Goal: Task Accomplishment & Management: Use online tool/utility

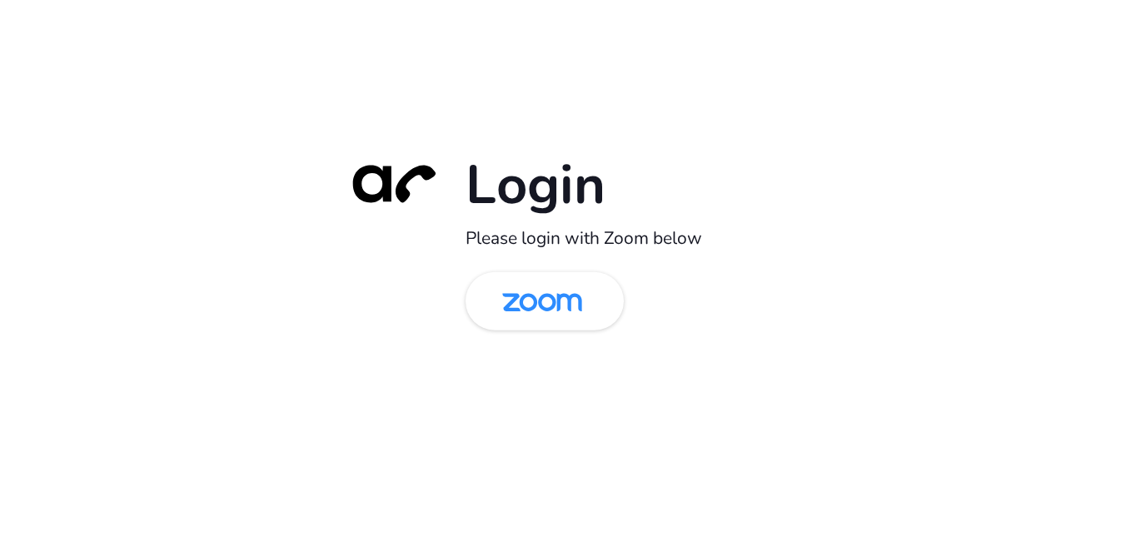
click at [571, 315] on img at bounding box center [542, 303] width 115 height 54
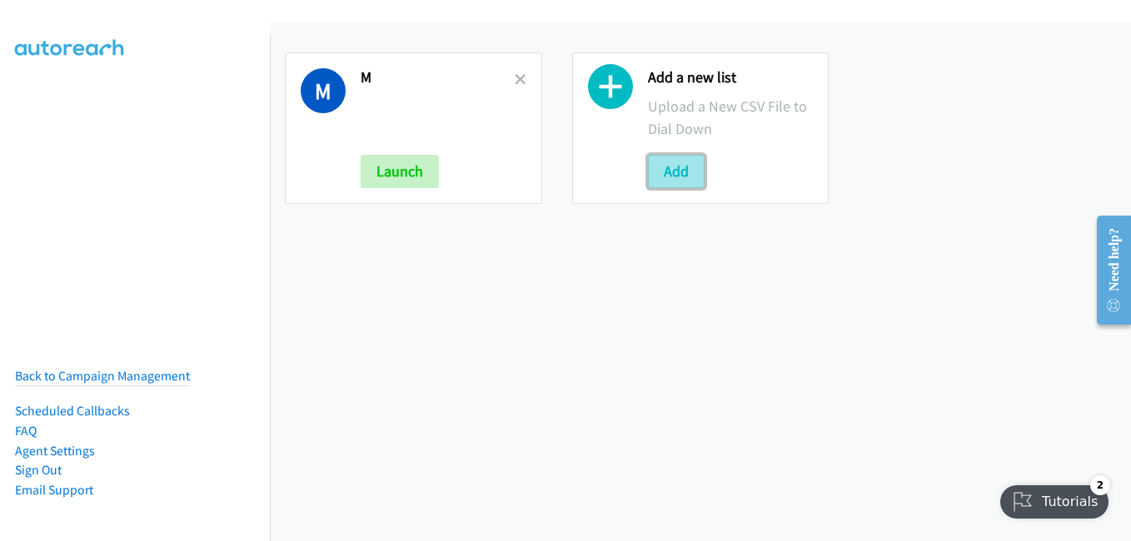
click at [674, 167] on button "Add" at bounding box center [676, 171] width 57 height 33
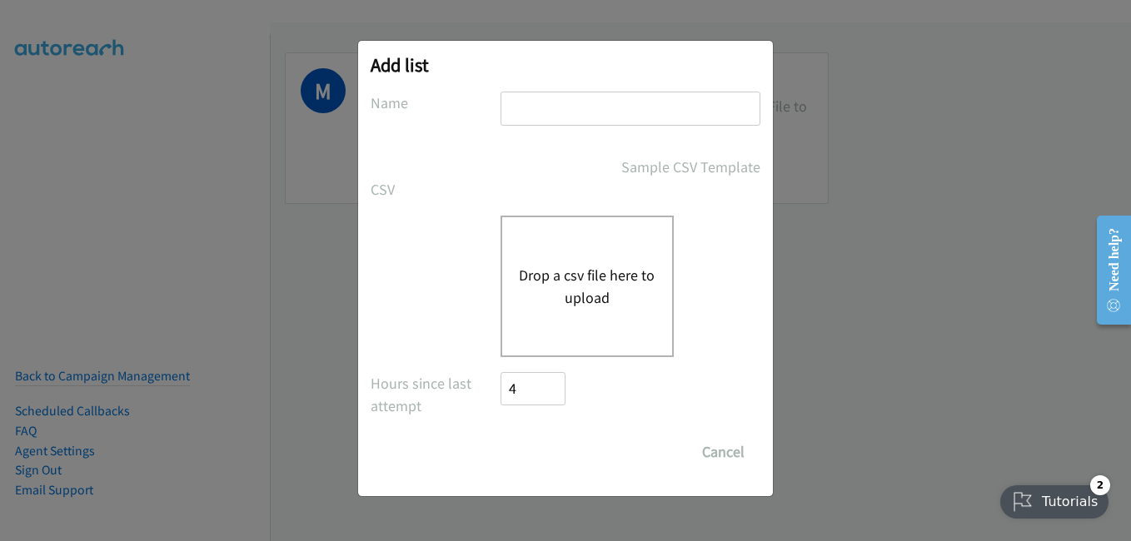
click at [564, 102] on input "text" at bounding box center [631, 109] width 260 height 34
type input "a"
click at [536, 310] on div "Drop a csv file here to upload" at bounding box center [587, 287] width 173 height 142
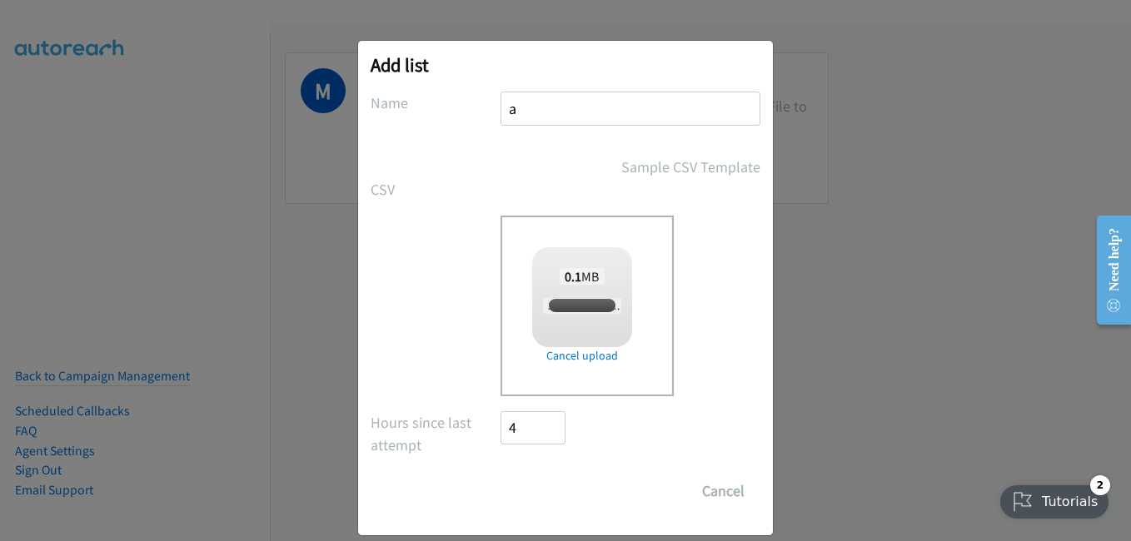
checkbox input "true"
click at [568, 502] on input "Save List" at bounding box center [544, 491] width 87 height 33
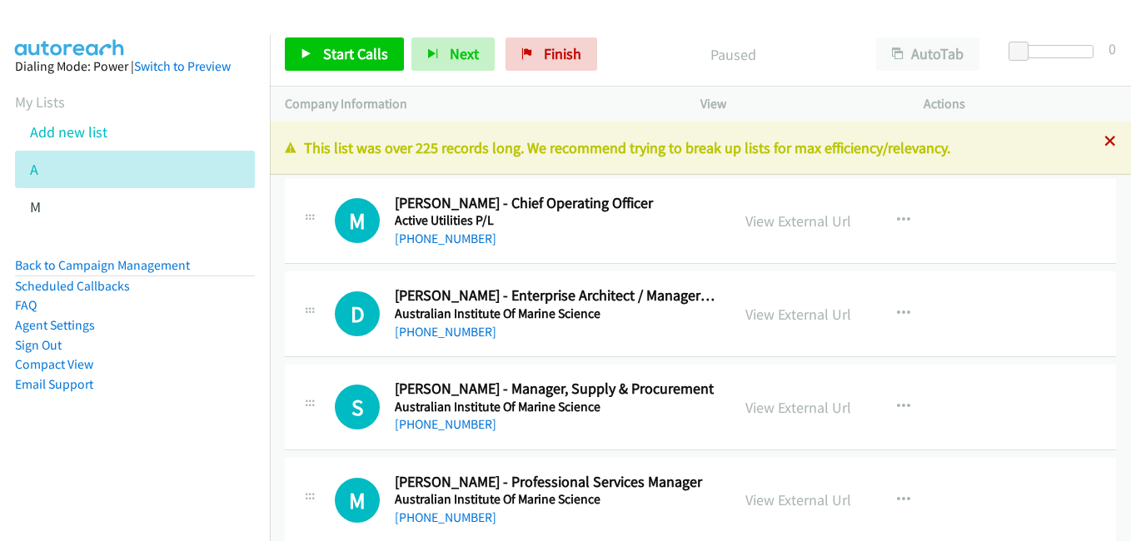
click at [1104, 139] on icon at bounding box center [1110, 143] width 12 height 12
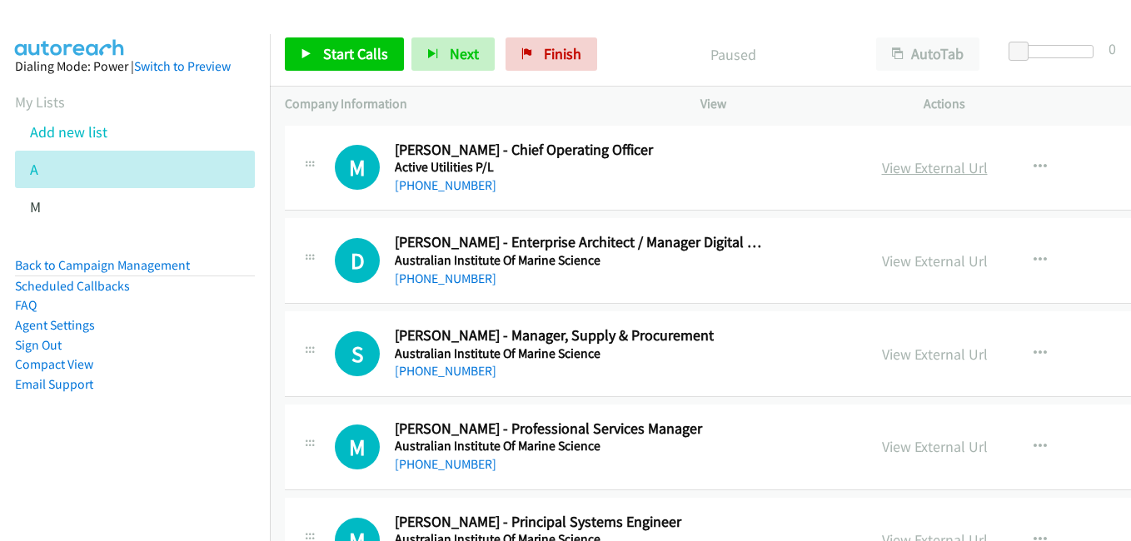
click at [882, 170] on link "View External Url" at bounding box center [935, 167] width 106 height 19
click at [882, 262] on link "View External Url" at bounding box center [935, 261] width 106 height 19
drag, startPoint x: 831, startPoint y: 348, endPoint x: 725, endPoint y: 299, distance: 117.4
click at [882, 348] on link "View External Url" at bounding box center [935, 354] width 106 height 19
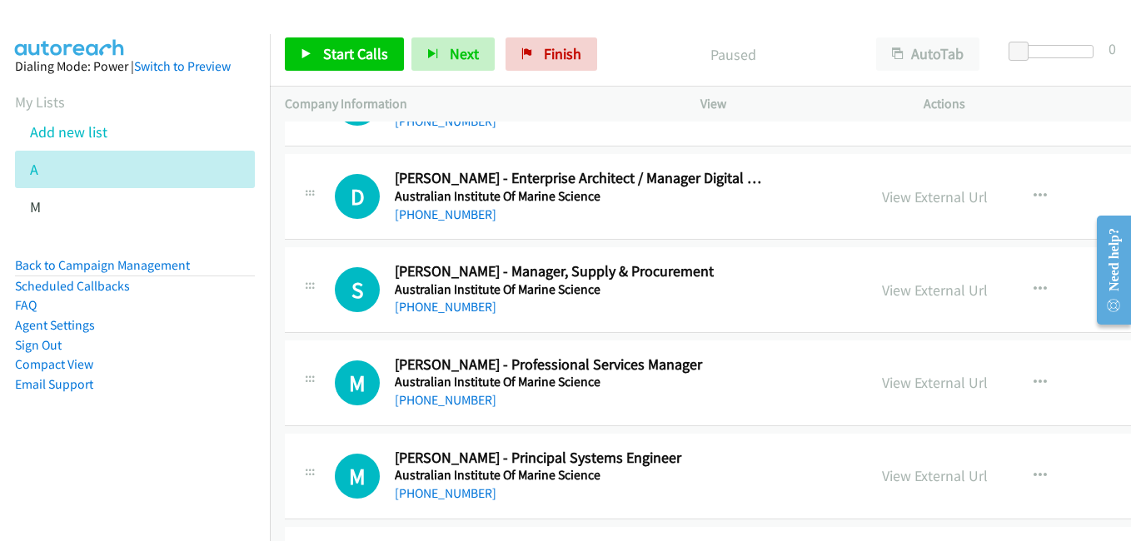
scroll to position [83, 0]
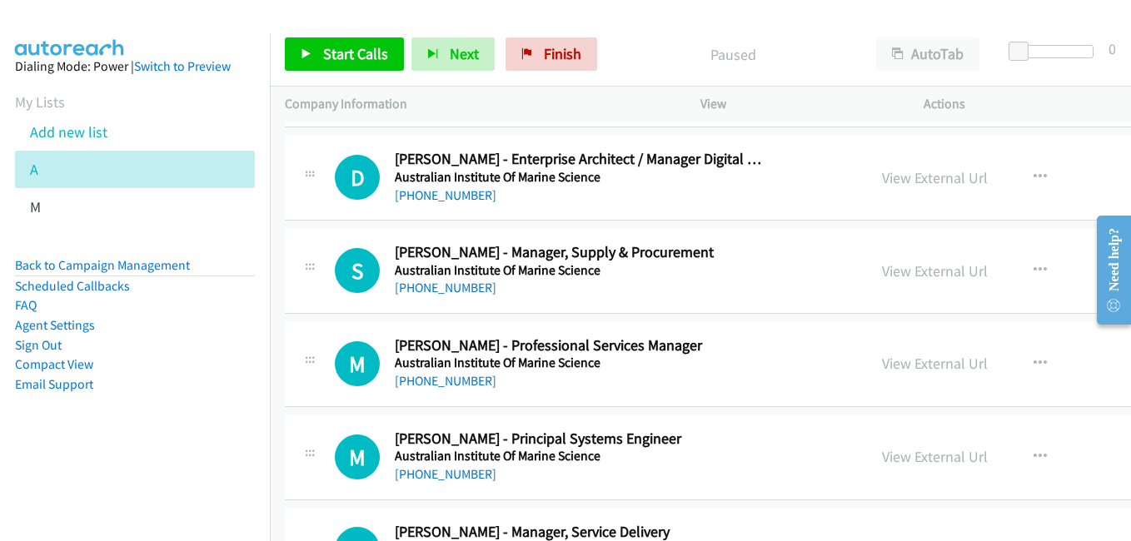
drag, startPoint x: 883, startPoint y: 370, endPoint x: 723, endPoint y: 326, distance: 165.9
click at [883, 370] on link "View External Url" at bounding box center [935, 363] width 106 height 19
click at [882, 455] on link "View External Url" at bounding box center [935, 456] width 106 height 19
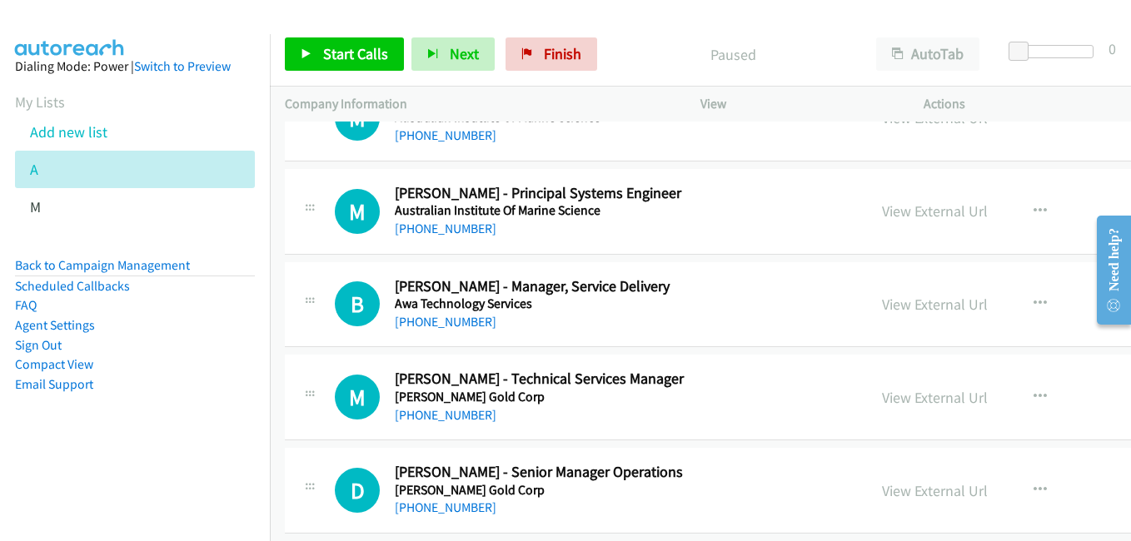
scroll to position [333, 0]
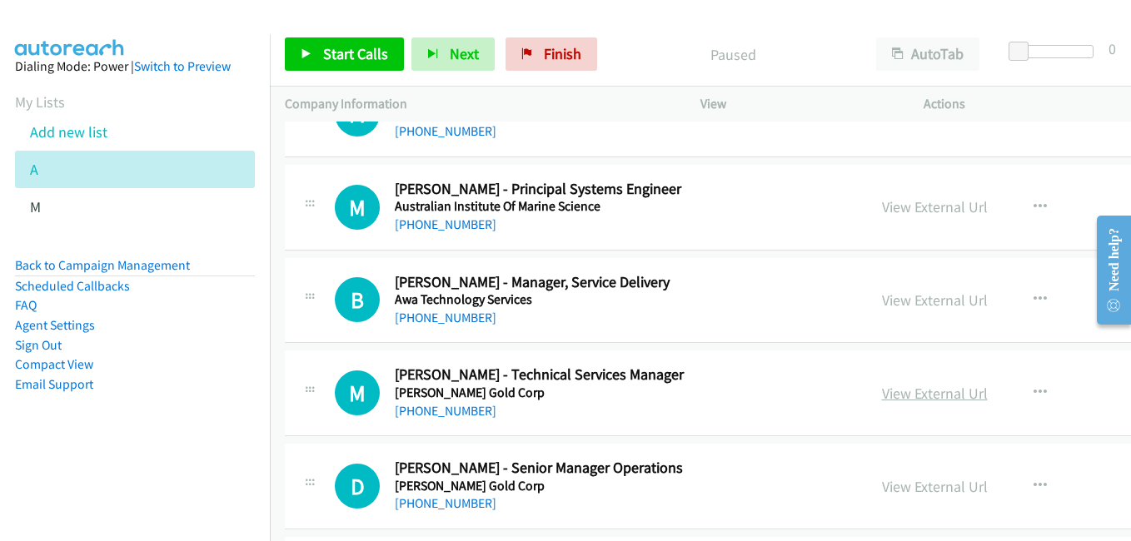
drag, startPoint x: 855, startPoint y: 400, endPoint x: 837, endPoint y: 395, distance: 18.2
click at [882, 400] on link "View External Url" at bounding box center [935, 393] width 106 height 19
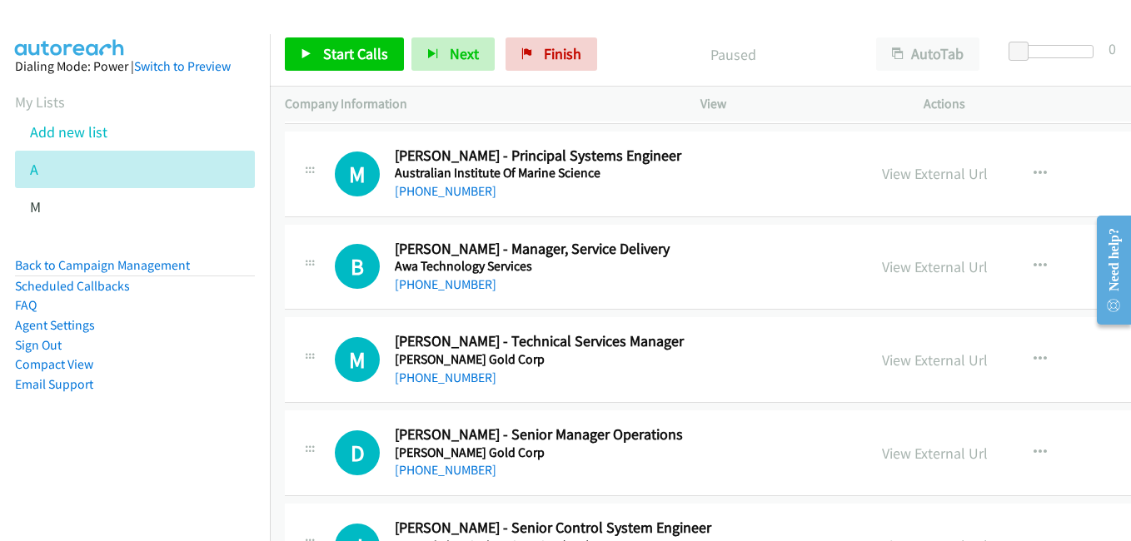
scroll to position [500, 0]
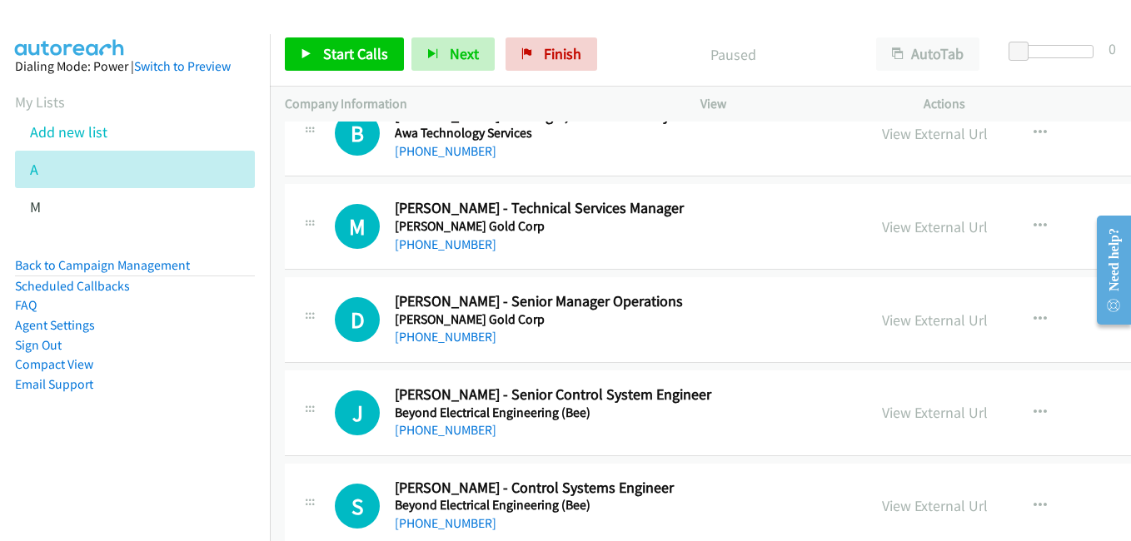
drag, startPoint x: 850, startPoint y: 328, endPoint x: 741, endPoint y: 297, distance: 112.6
click at [882, 328] on link "View External Url" at bounding box center [935, 320] width 106 height 19
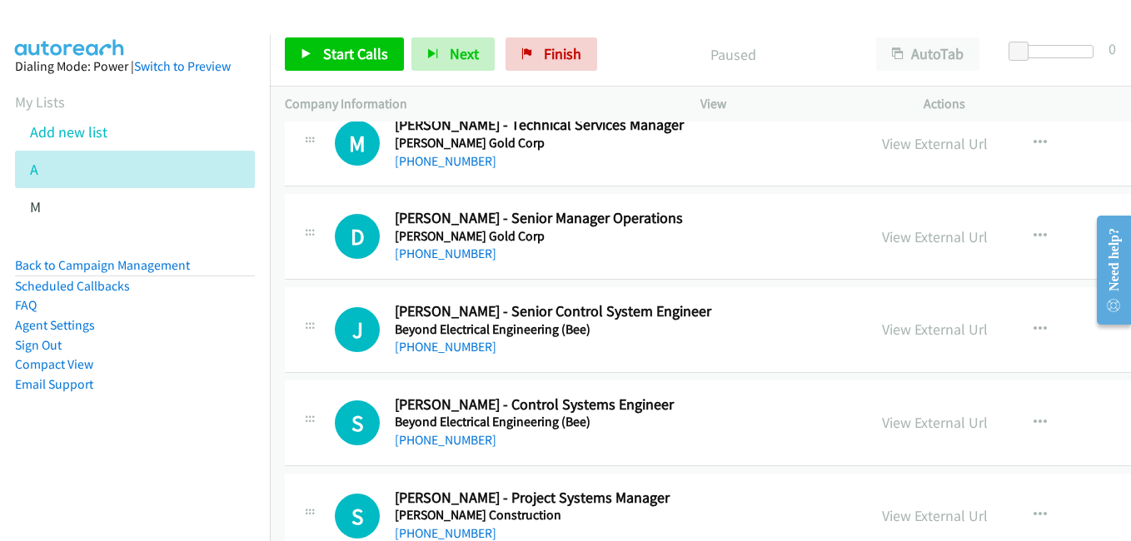
scroll to position [666, 0]
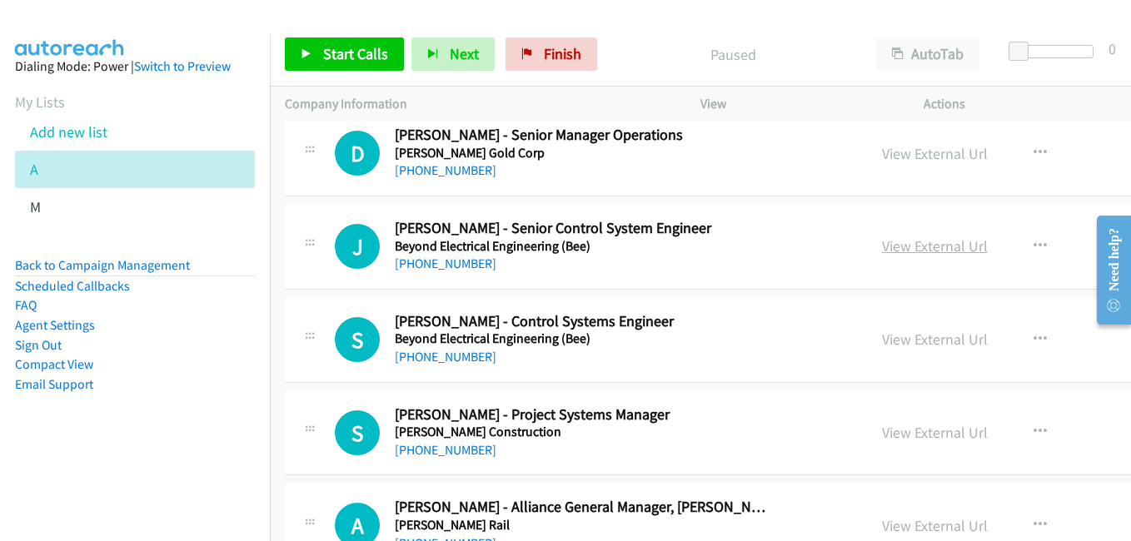
click at [882, 243] on link "View External Url" at bounding box center [935, 246] width 106 height 19
click at [882, 340] on link "View External Url" at bounding box center [935, 339] width 106 height 19
drag, startPoint x: 878, startPoint y: 432, endPoint x: 858, endPoint y: 425, distance: 21.3
click at [882, 432] on link "View External Url" at bounding box center [935, 432] width 106 height 19
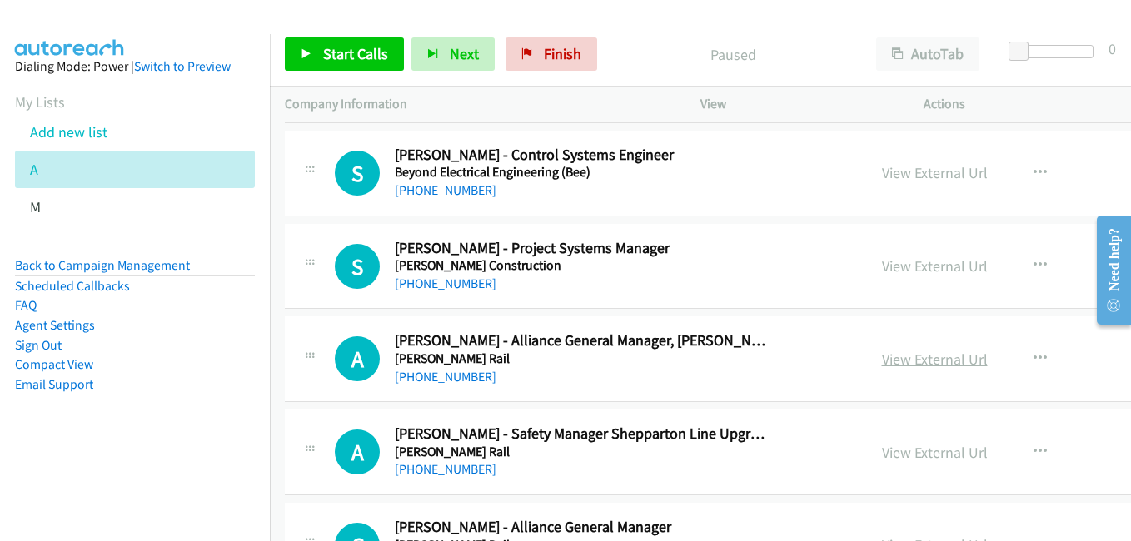
click at [882, 363] on link "View External Url" at bounding box center [935, 359] width 106 height 19
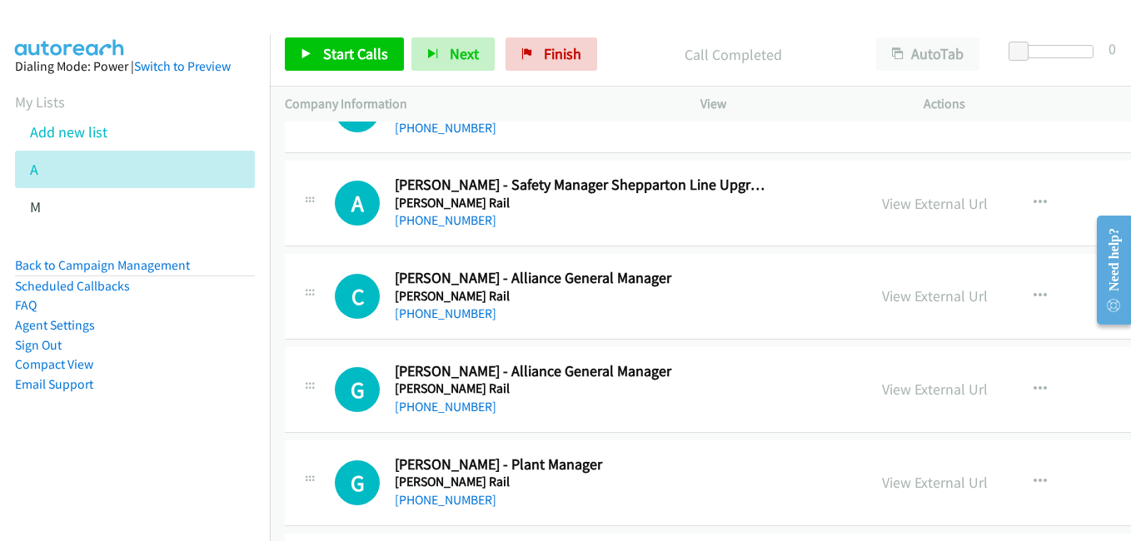
scroll to position [1083, 0]
click at [882, 205] on link "View External Url" at bounding box center [935, 202] width 106 height 19
click at [882, 293] on link "View External Url" at bounding box center [935, 295] width 106 height 19
drag, startPoint x: 870, startPoint y: 394, endPoint x: 839, endPoint y: 371, distance: 38.1
click at [882, 394] on link "View External Url" at bounding box center [935, 388] width 106 height 19
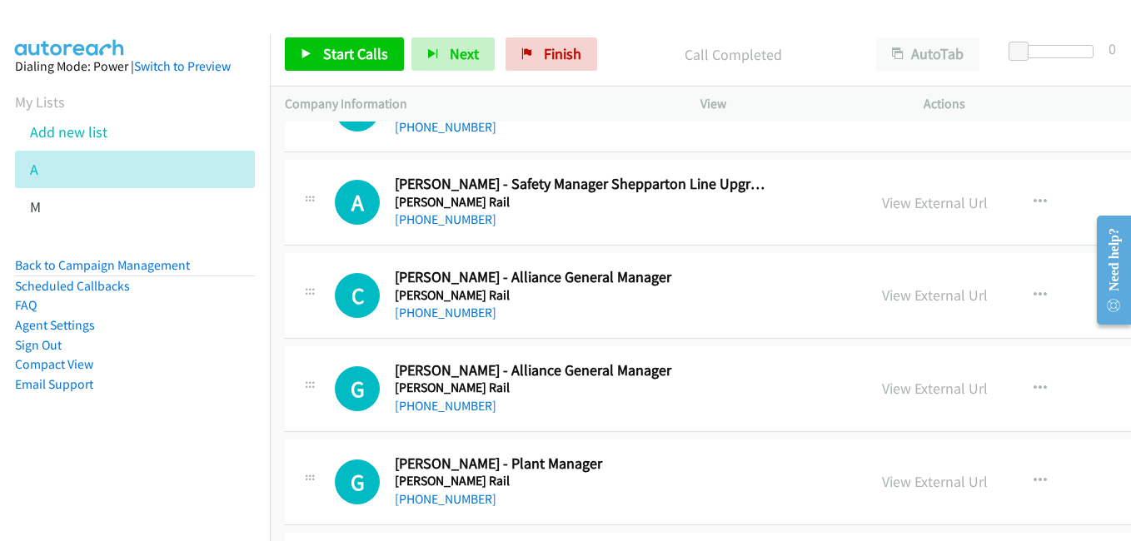
drag, startPoint x: 838, startPoint y: 482, endPoint x: 670, endPoint y: 388, distance: 192.8
click at [882, 482] on link "View External Url" at bounding box center [935, 481] width 106 height 19
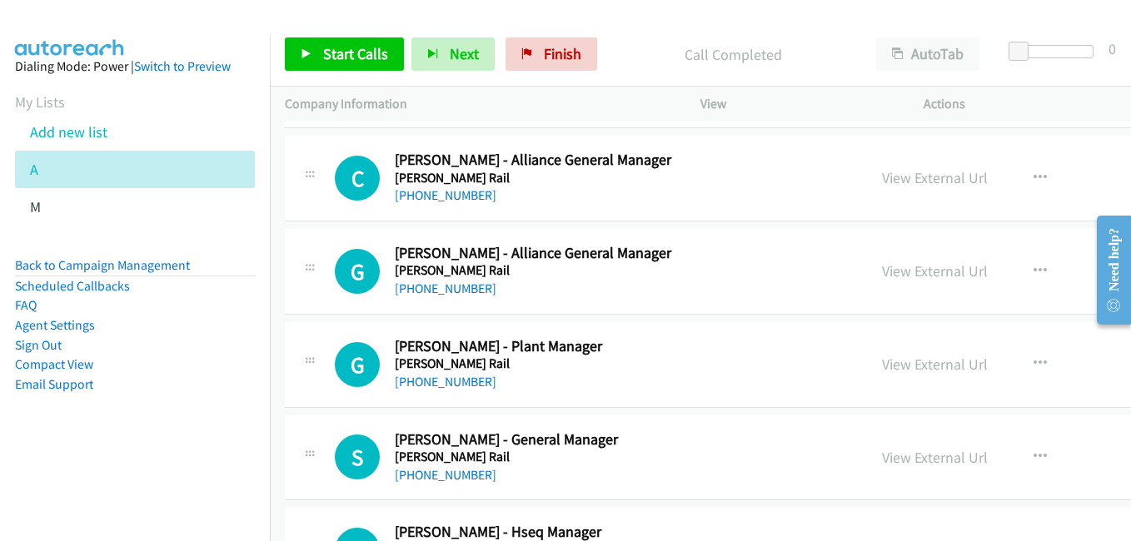
scroll to position [1333, 0]
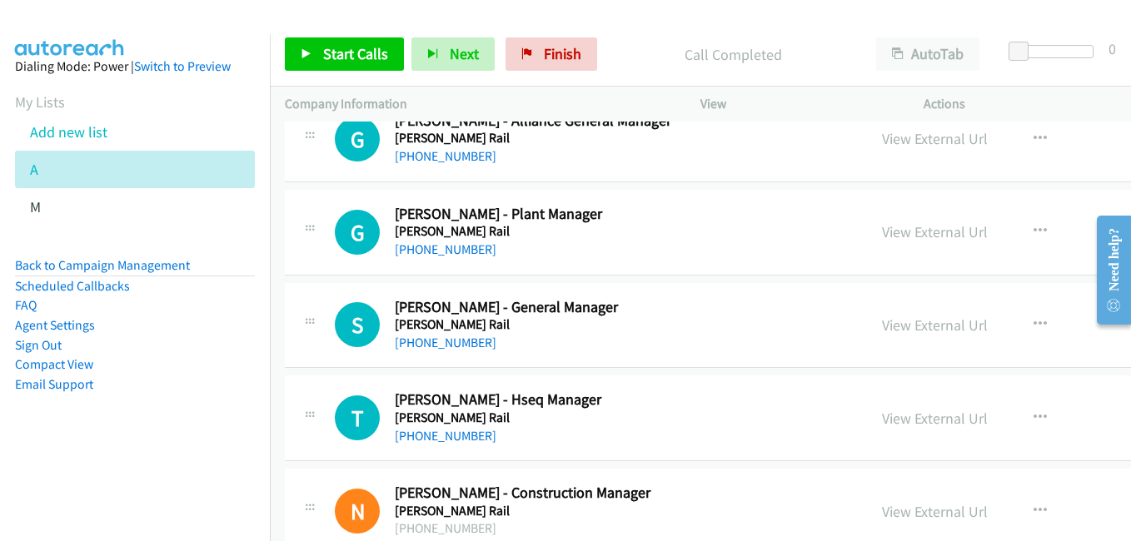
drag, startPoint x: 865, startPoint y: 327, endPoint x: 670, endPoint y: 200, distance: 233.6
click at [882, 327] on link "View External Url" at bounding box center [935, 325] width 106 height 19
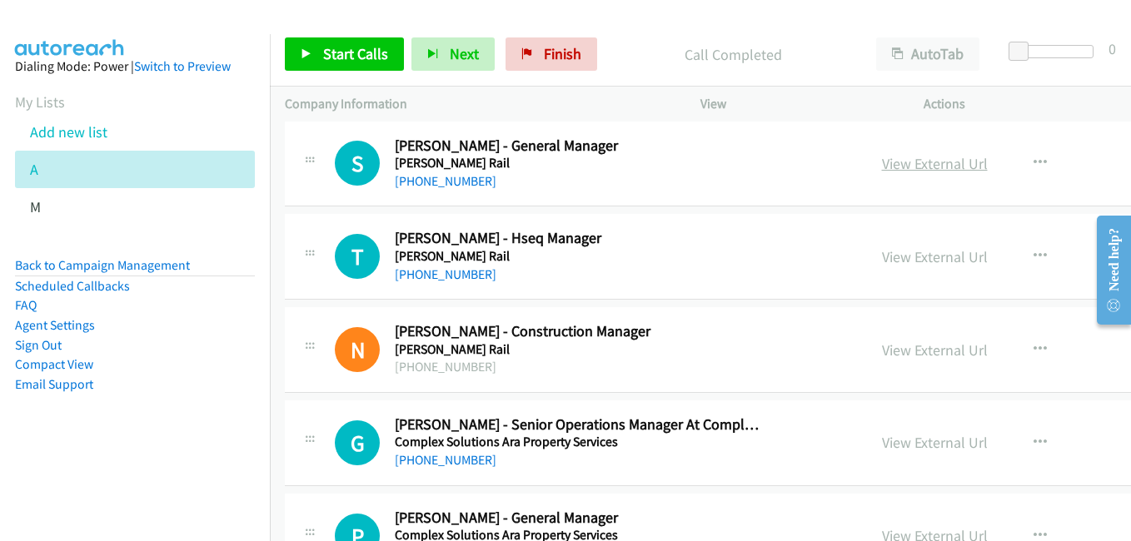
scroll to position [1499, 0]
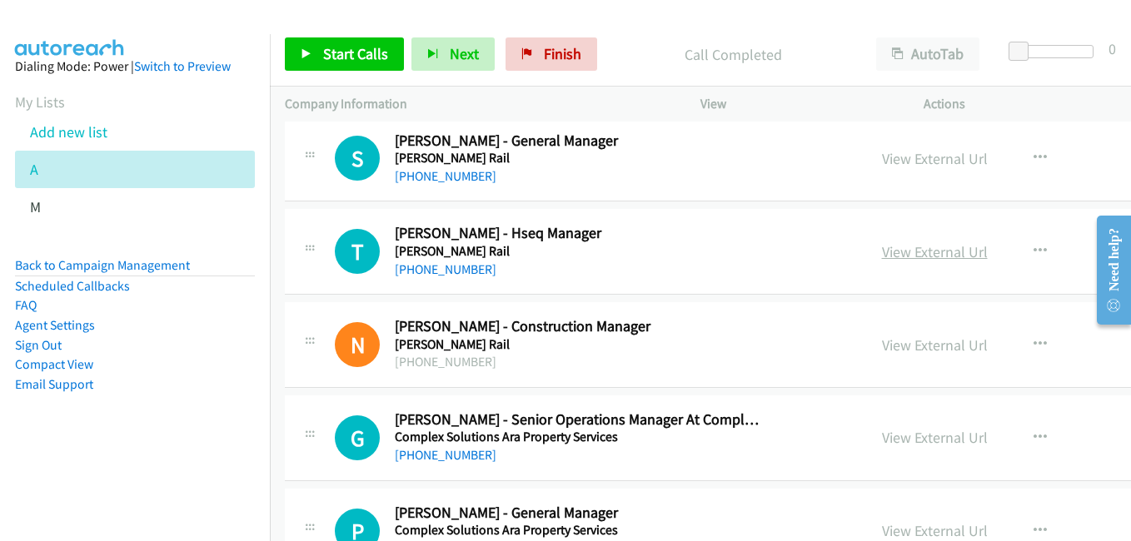
click at [882, 259] on link "View External Url" at bounding box center [935, 251] width 106 height 19
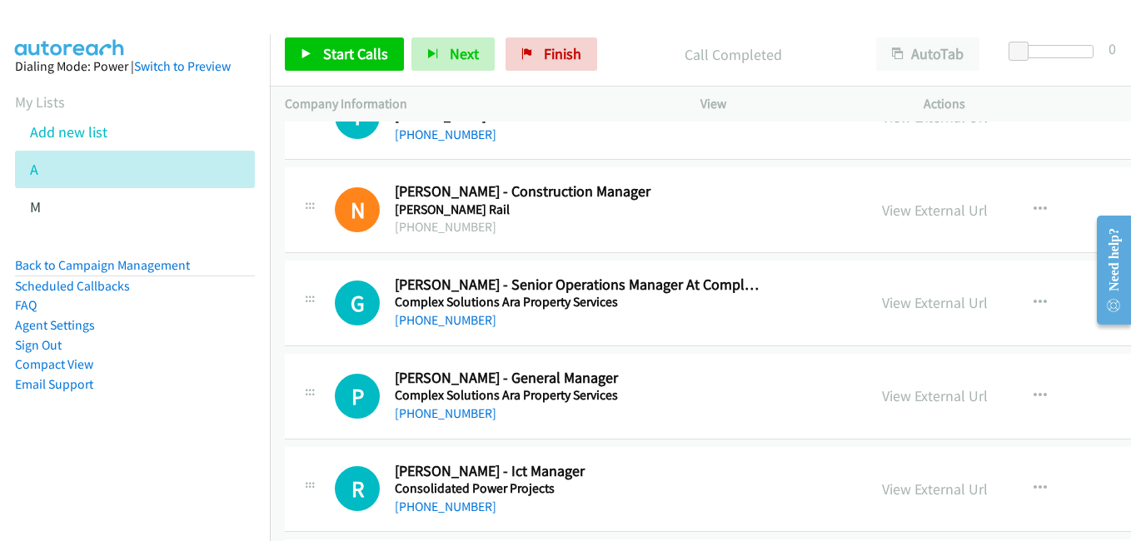
scroll to position [1666, 0]
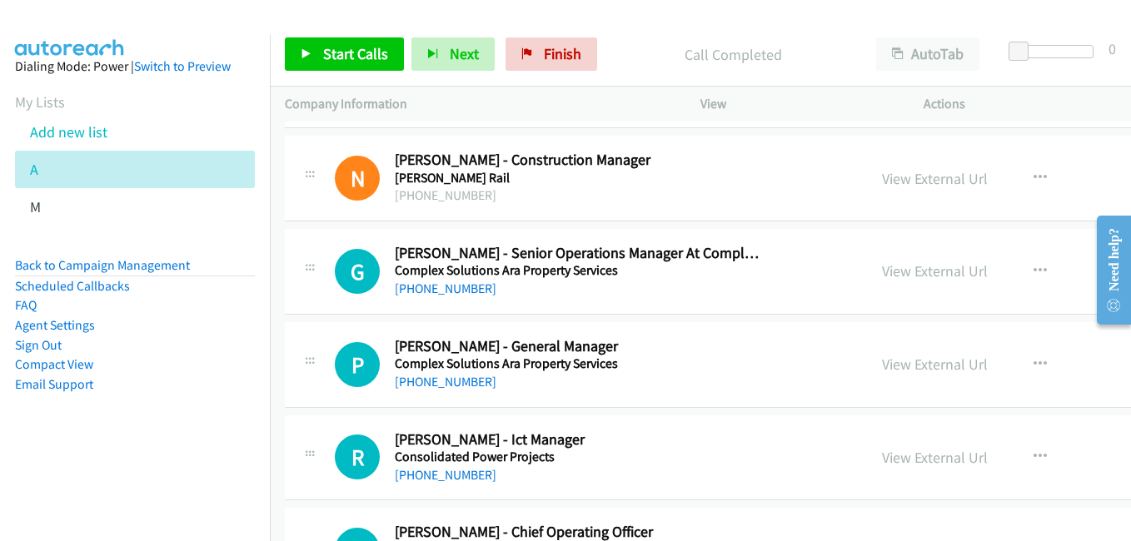
drag, startPoint x: 867, startPoint y: 277, endPoint x: 719, endPoint y: 241, distance: 152.7
click at [882, 277] on link "View External Url" at bounding box center [935, 271] width 106 height 19
drag, startPoint x: 860, startPoint y: 370, endPoint x: 786, endPoint y: 341, distance: 78.9
click at [882, 370] on link "View External Url" at bounding box center [935, 364] width 106 height 19
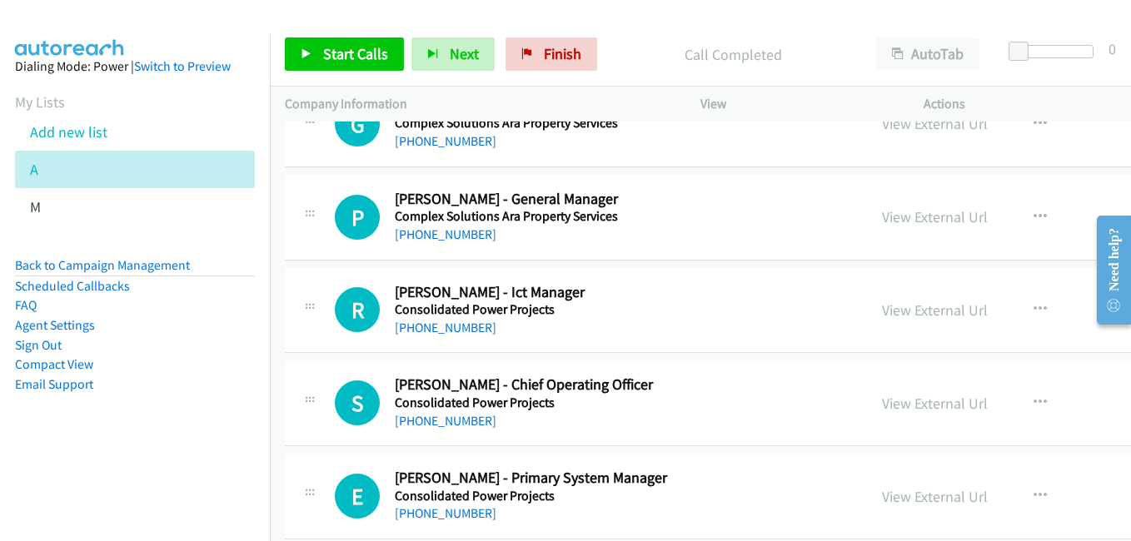
scroll to position [1832, 0]
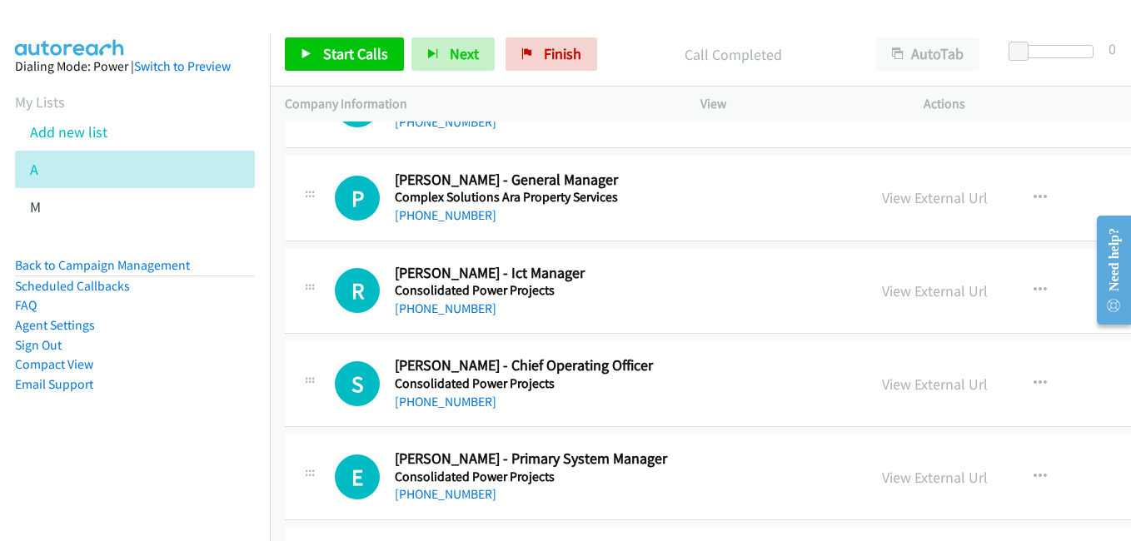
drag, startPoint x: 852, startPoint y: 386, endPoint x: 767, endPoint y: 335, distance: 99.0
click at [882, 386] on link "View External Url" at bounding box center [935, 384] width 106 height 19
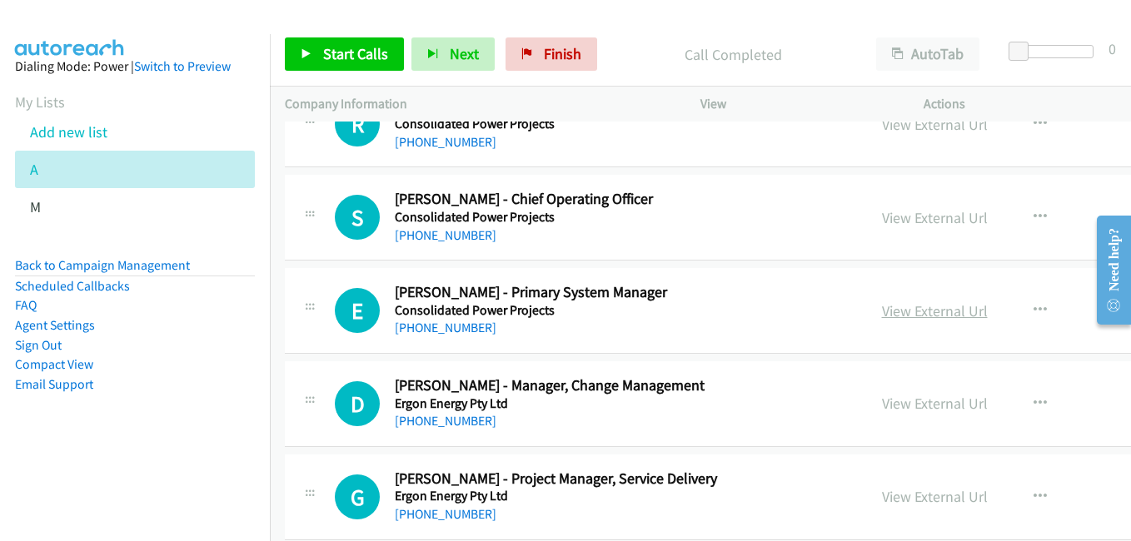
drag, startPoint x: 845, startPoint y: 307, endPoint x: 830, endPoint y: 303, distance: 16.4
click at [882, 307] on link "View External Url" at bounding box center [935, 310] width 106 height 19
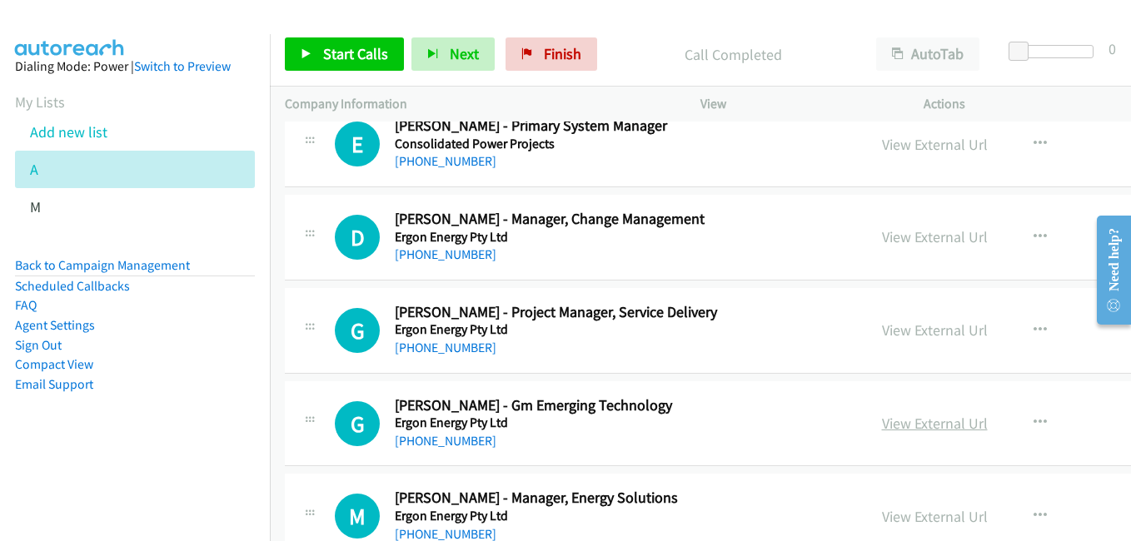
drag, startPoint x: 860, startPoint y: 420, endPoint x: 849, endPoint y: 419, distance: 10.9
click at [882, 420] on link "View External Url" at bounding box center [935, 423] width 106 height 19
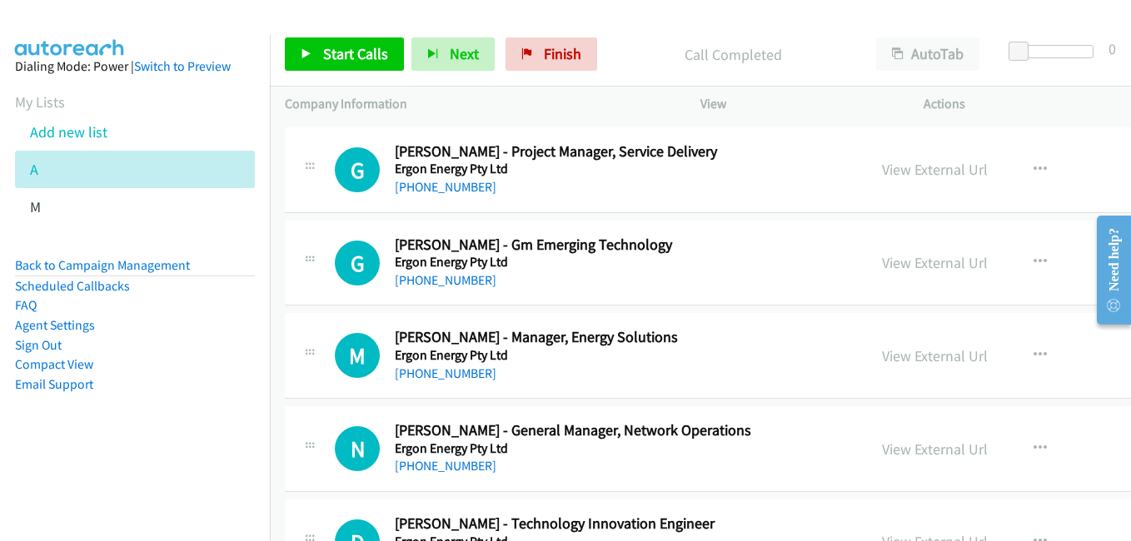
scroll to position [2332, 0]
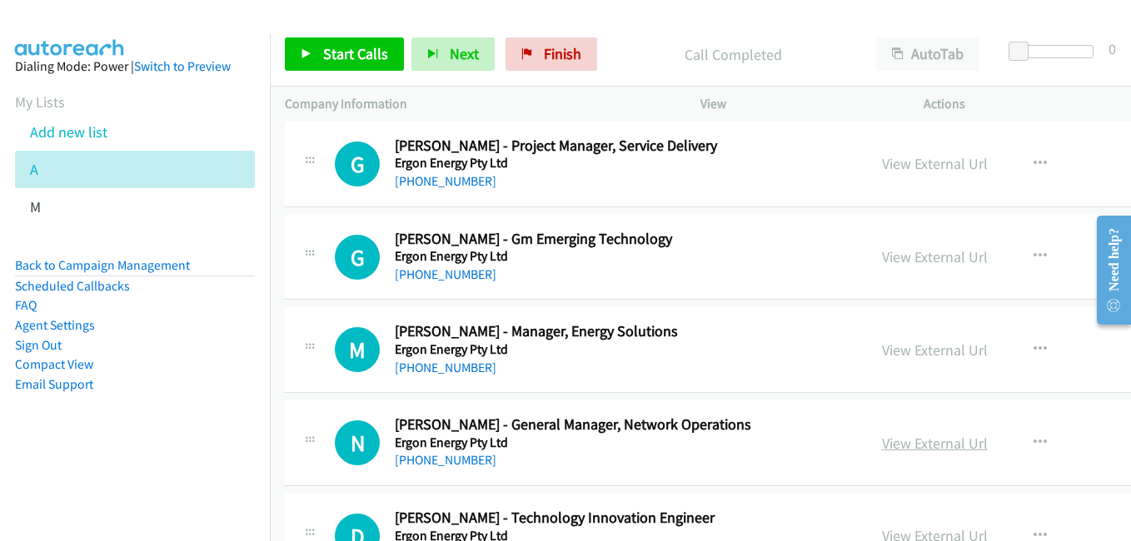
click at [882, 438] on link "View External Url" at bounding box center [935, 443] width 106 height 19
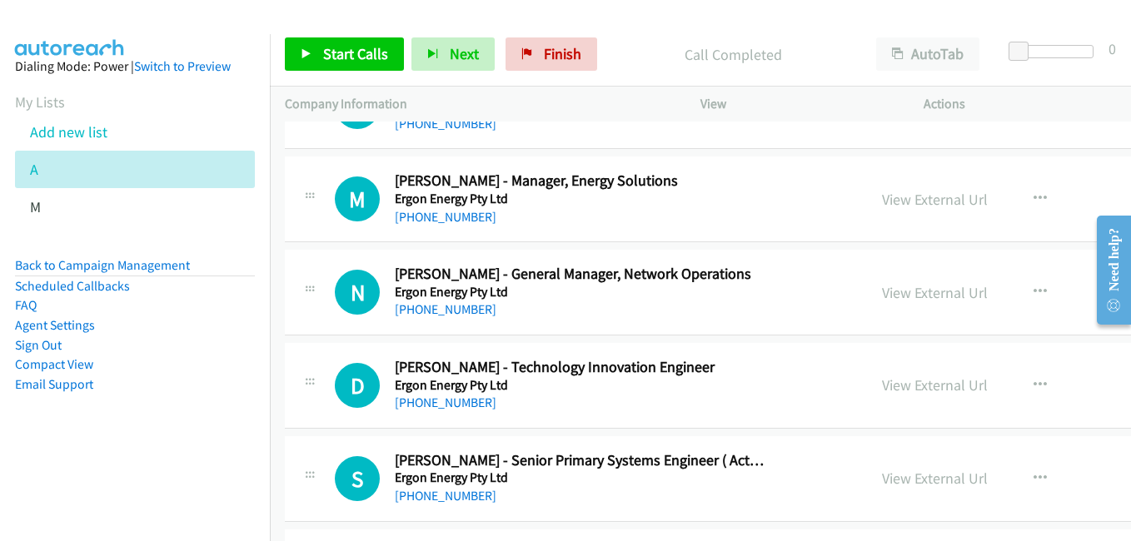
scroll to position [2499, 0]
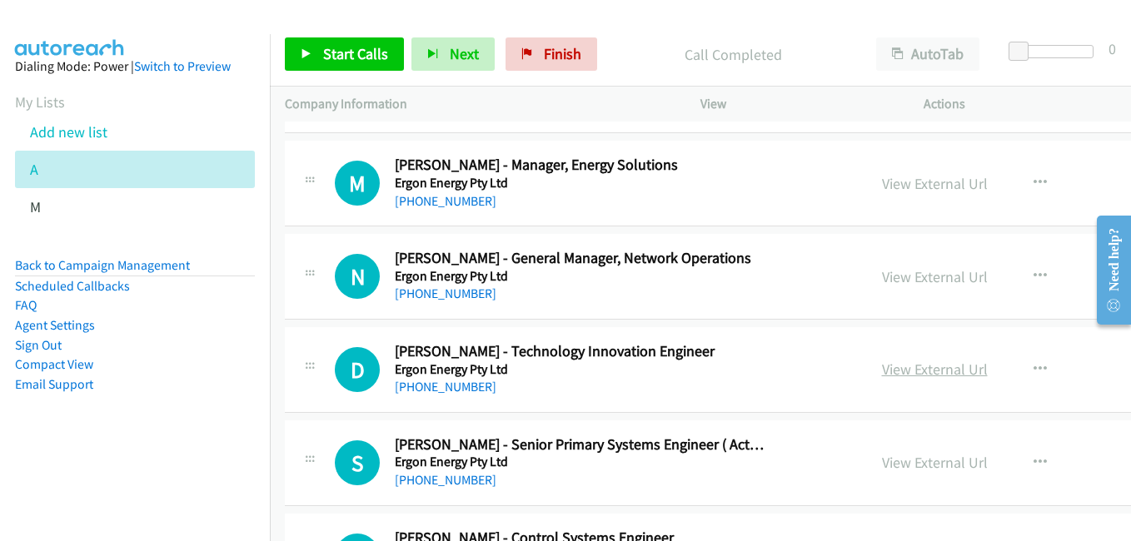
click at [882, 374] on link "View External Url" at bounding box center [935, 369] width 106 height 19
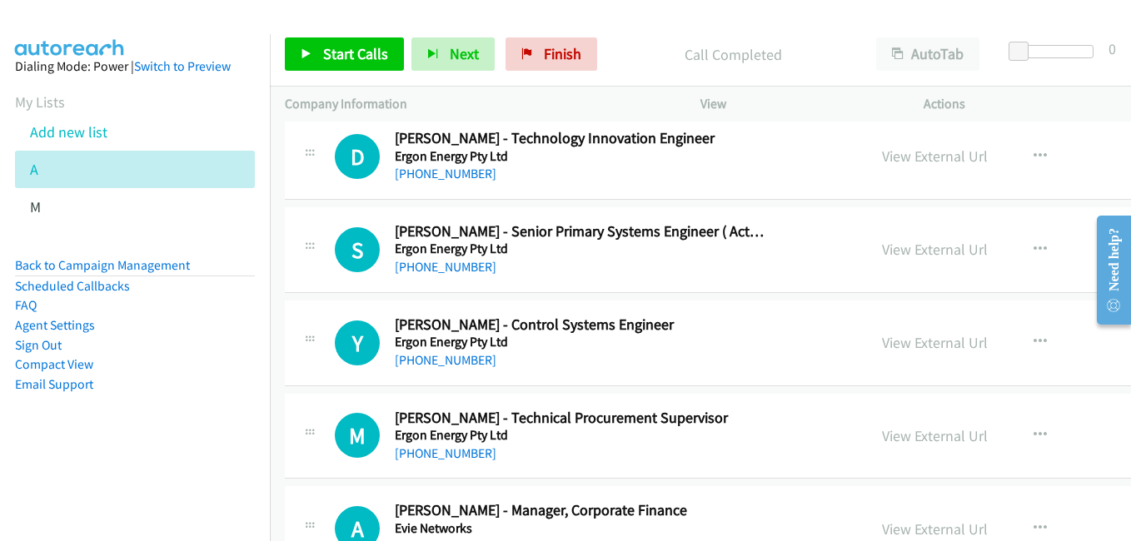
scroll to position [2748, 0]
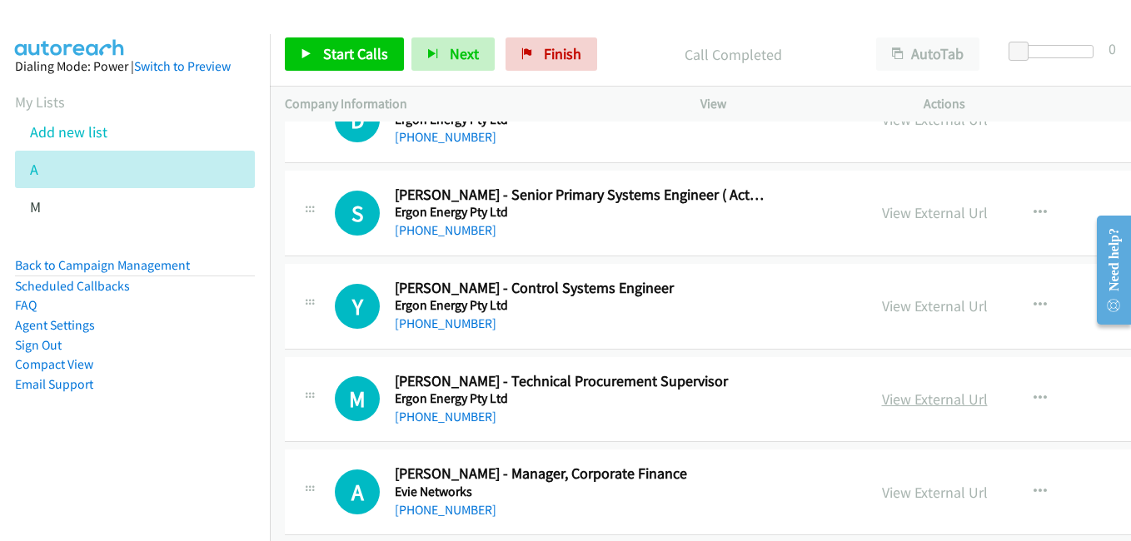
click at [882, 401] on link "View External Url" at bounding box center [935, 399] width 106 height 19
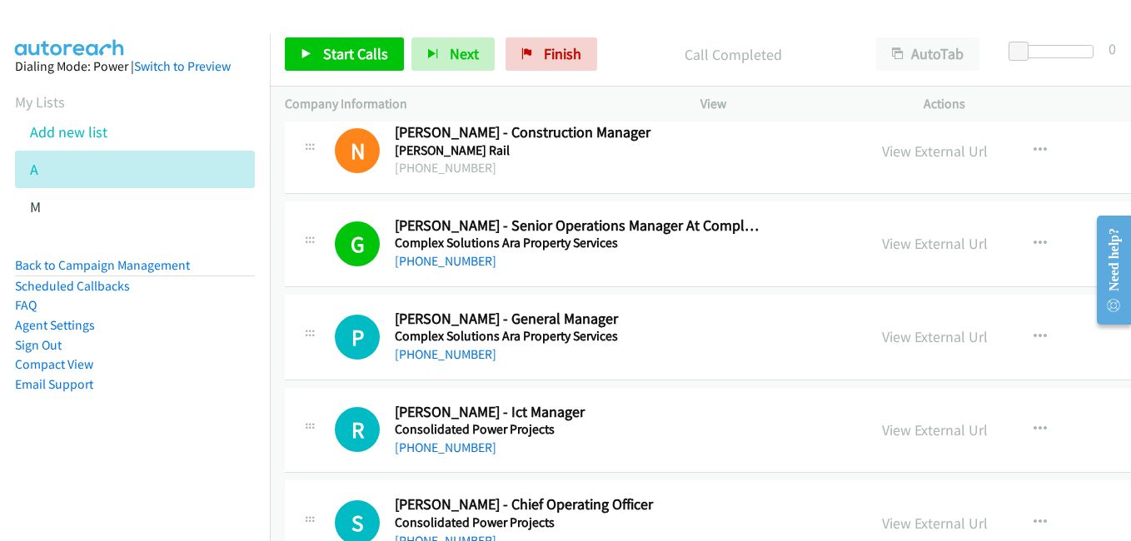
scroll to position [1666, 0]
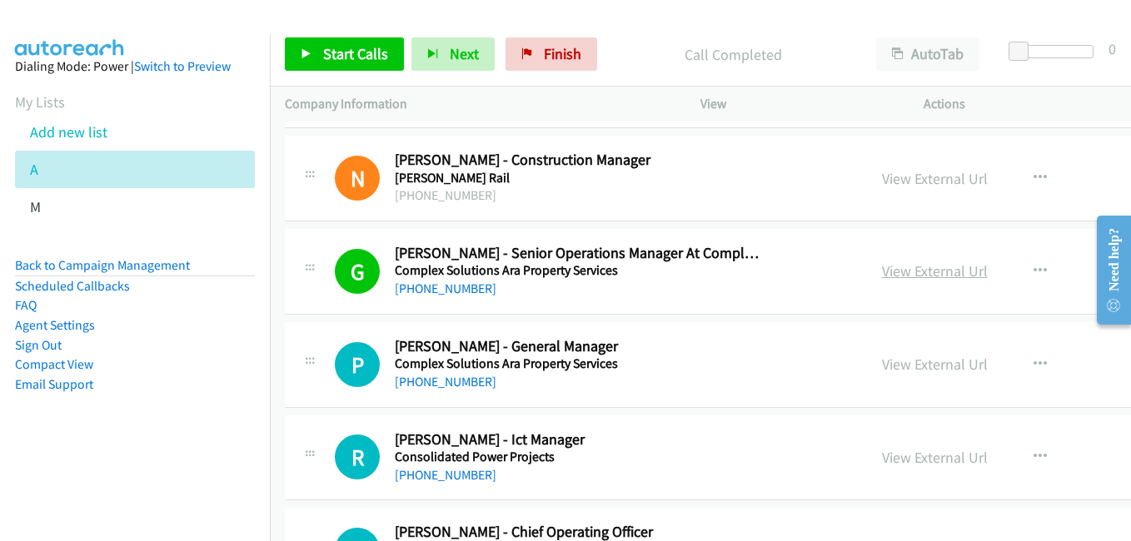
click at [882, 270] on link "View External Url" at bounding box center [935, 271] width 106 height 19
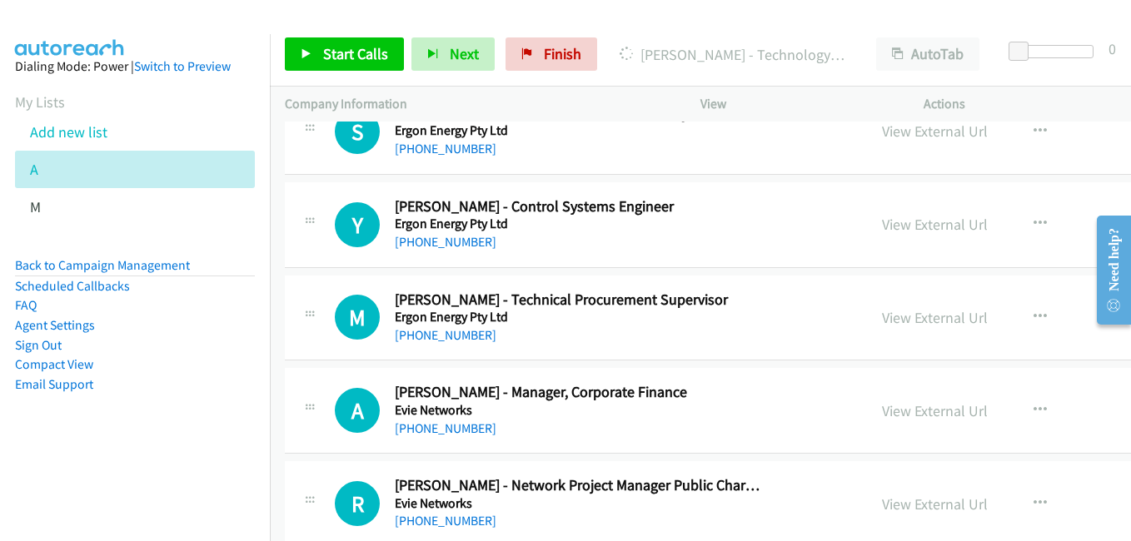
scroll to position [2832, 0]
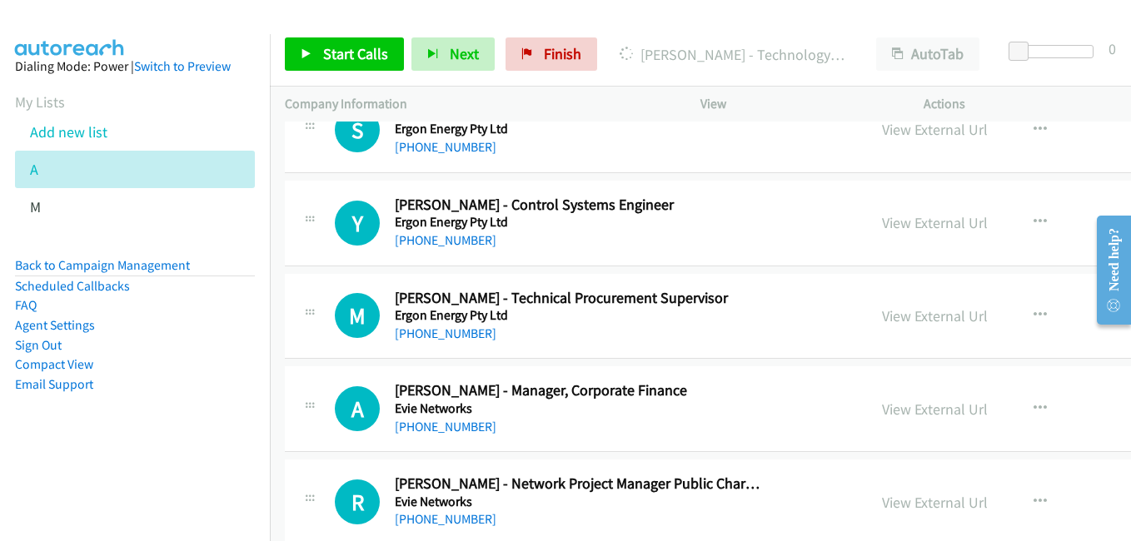
drag, startPoint x: 704, startPoint y: 373, endPoint x: 707, endPoint y: 336, distance: 37.6
click at [704, 373] on div "A Callback Scheduled Alexander Dittmar - Manager, Corporate Finance Evie Networ…" at bounding box center [837, 409] width 1104 height 86
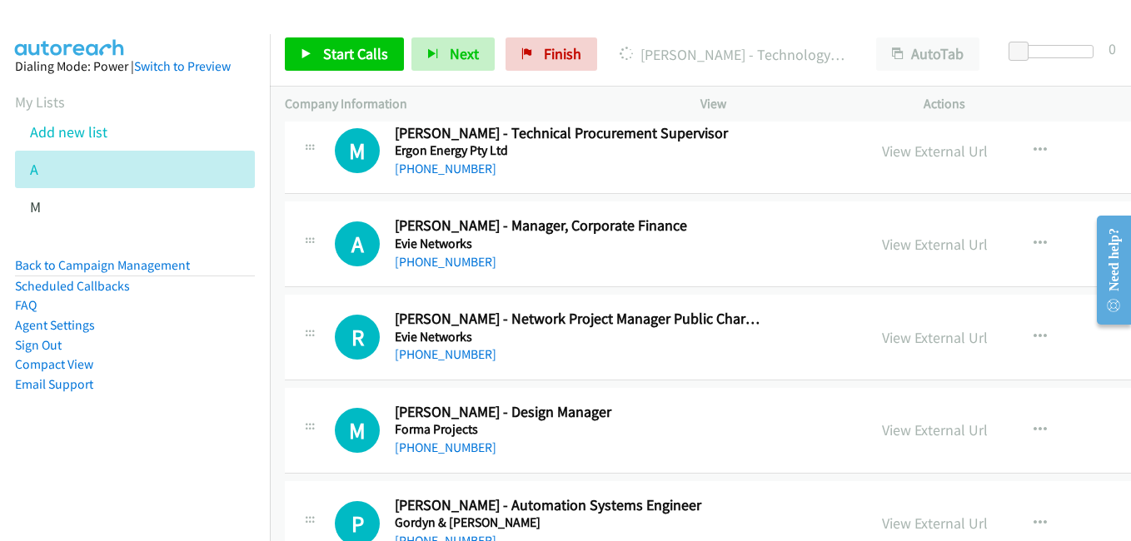
scroll to position [2998, 0]
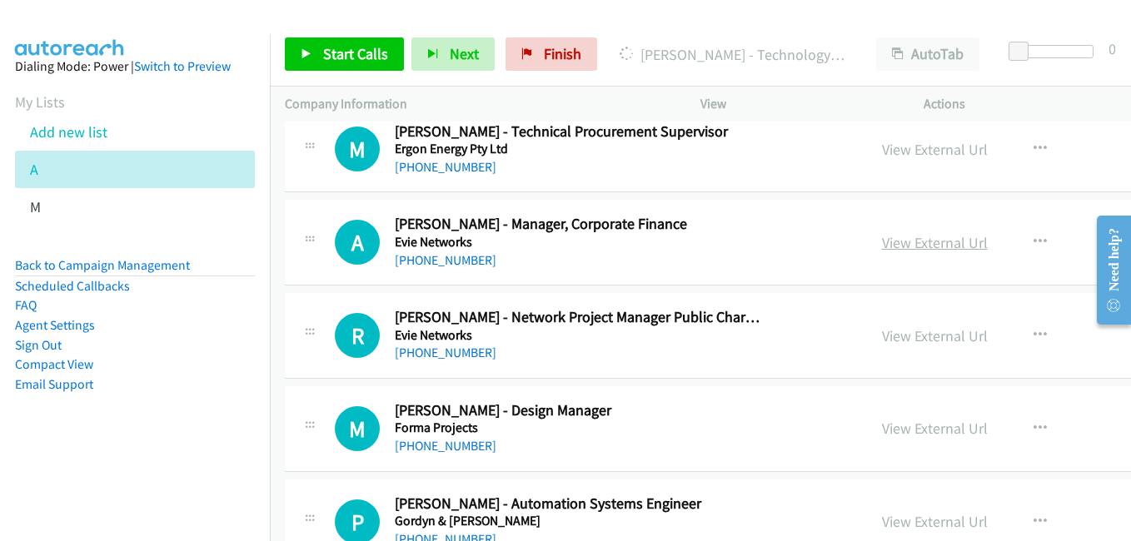
click at [882, 242] on link "View External Url" at bounding box center [935, 242] width 106 height 19
click at [882, 343] on link "View External Url" at bounding box center [935, 335] width 106 height 19
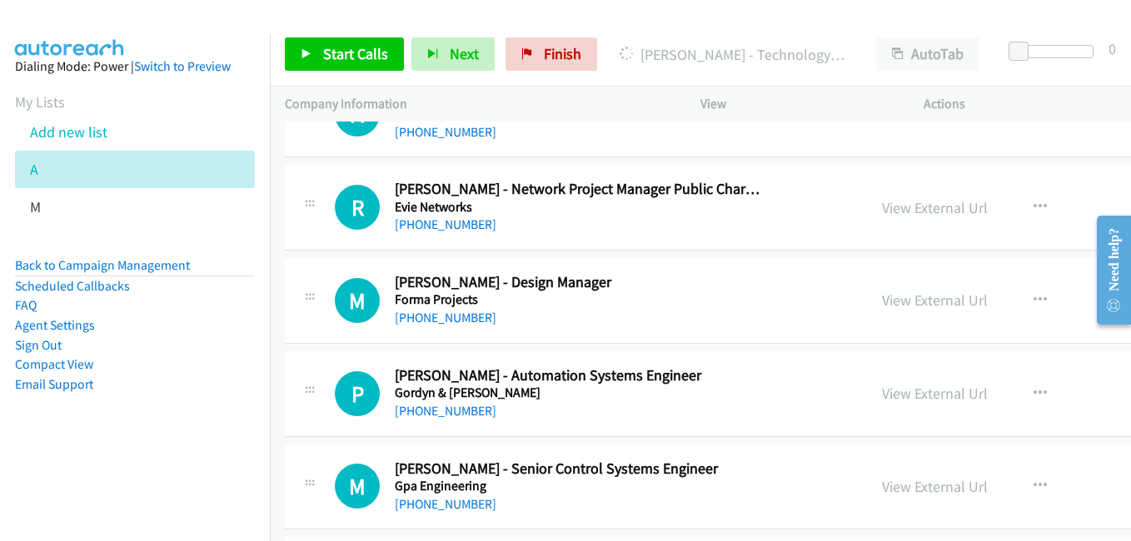
scroll to position [3165, 0]
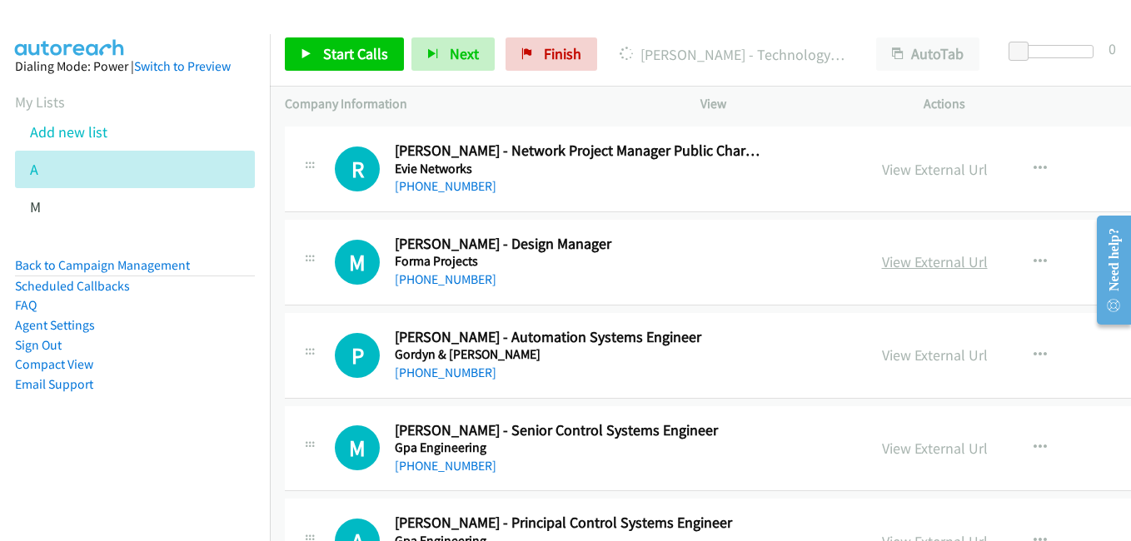
click at [882, 265] on link "View External Url" at bounding box center [935, 261] width 106 height 19
click at [882, 356] on link "View External Url" at bounding box center [935, 355] width 106 height 19
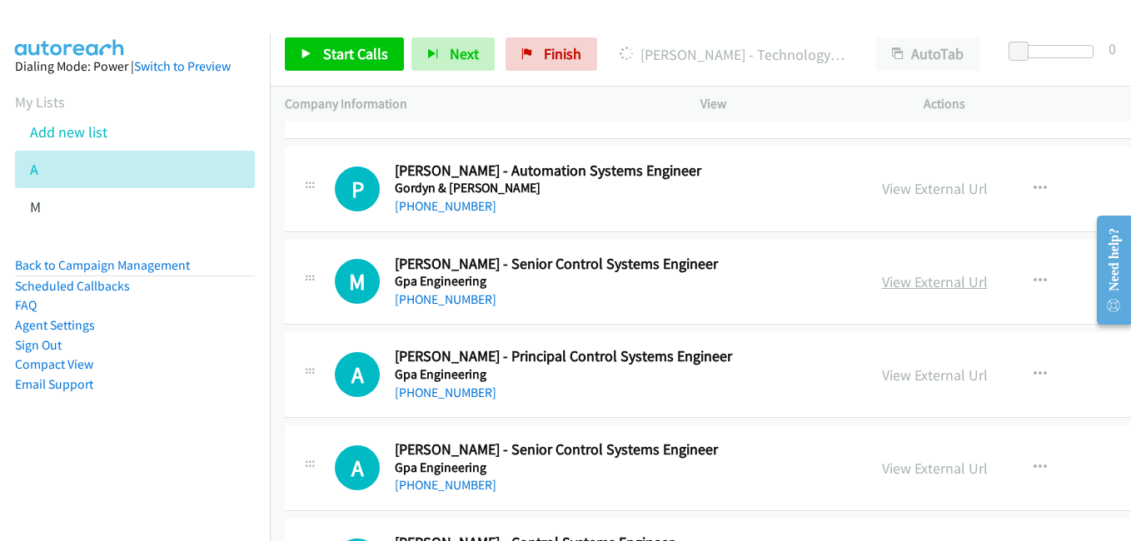
drag, startPoint x: 857, startPoint y: 285, endPoint x: 820, endPoint y: 277, distance: 38.4
click at [882, 285] on link "View External Url" at bounding box center [935, 281] width 106 height 19
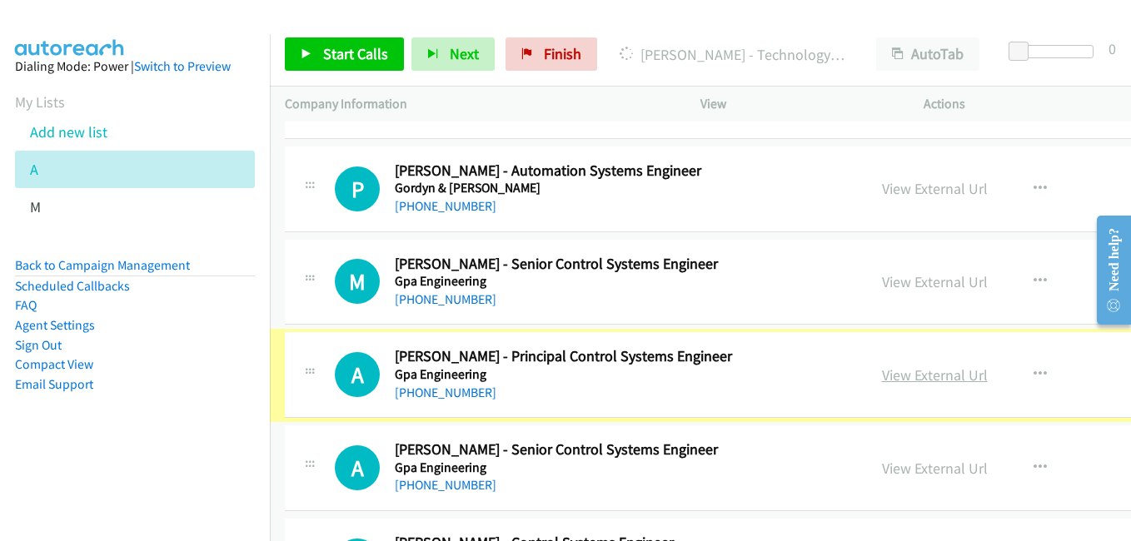
scroll to position [3331, 17]
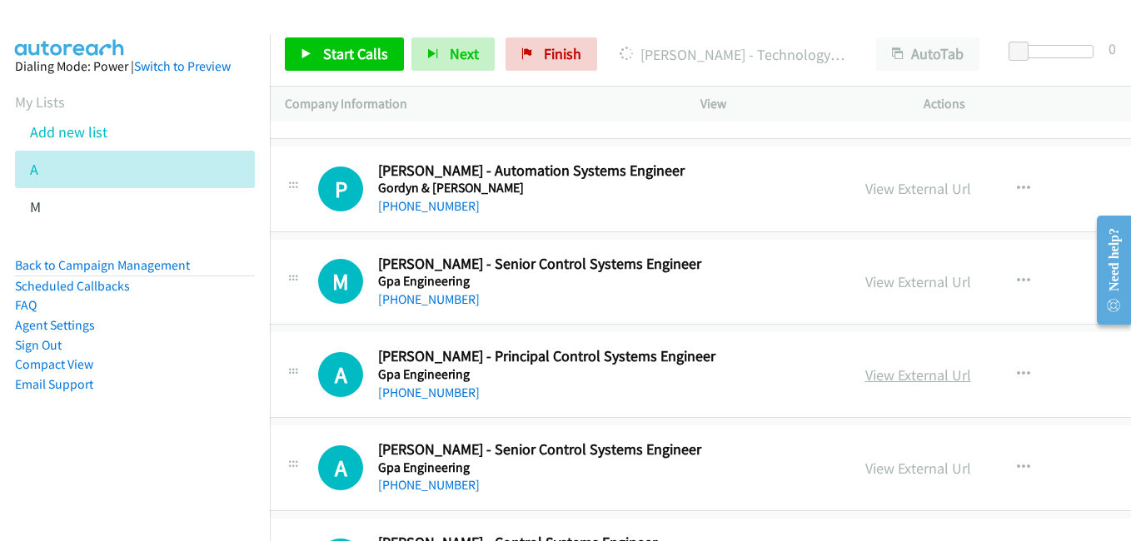
click at [865, 376] on link "View External Url" at bounding box center [918, 375] width 106 height 19
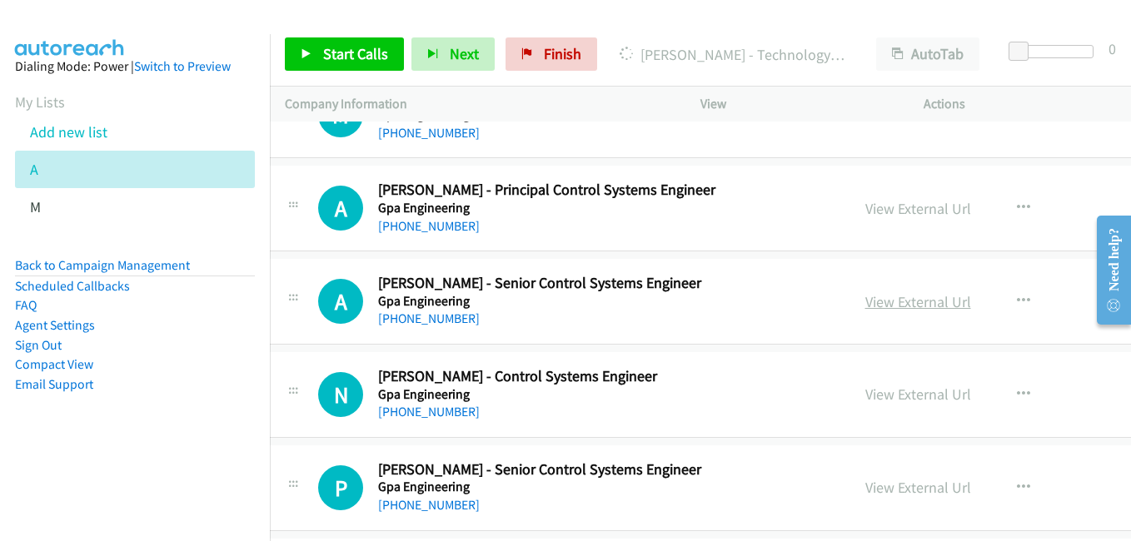
click at [865, 310] on link "View External Url" at bounding box center [918, 301] width 106 height 19
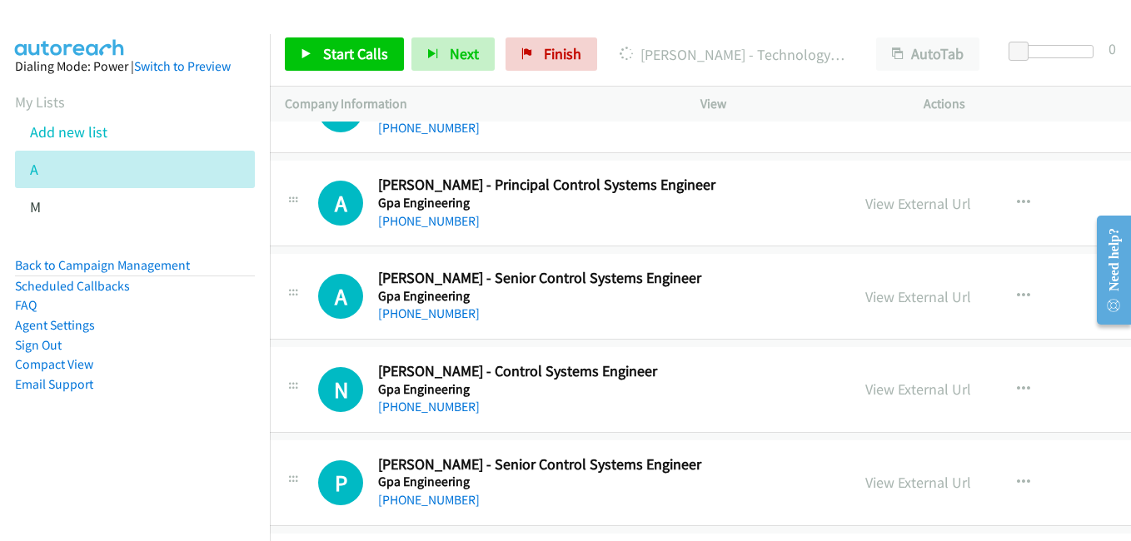
scroll to position [3665, 17]
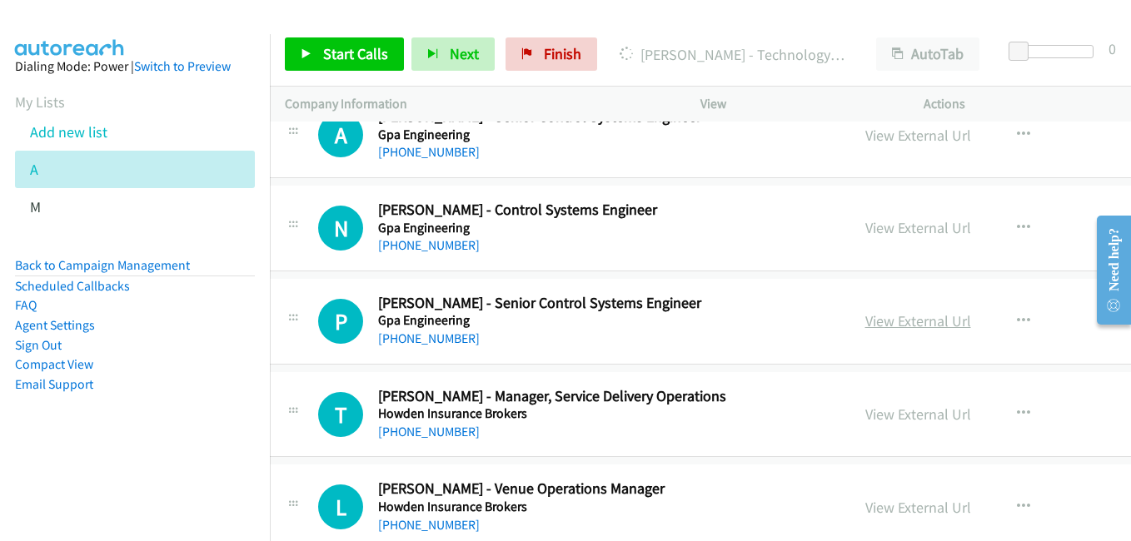
drag, startPoint x: 870, startPoint y: 321, endPoint x: 845, endPoint y: 321, distance: 25.0
click at [870, 321] on link "View External Url" at bounding box center [918, 320] width 106 height 19
click at [865, 416] on link "View External Url" at bounding box center [918, 414] width 106 height 19
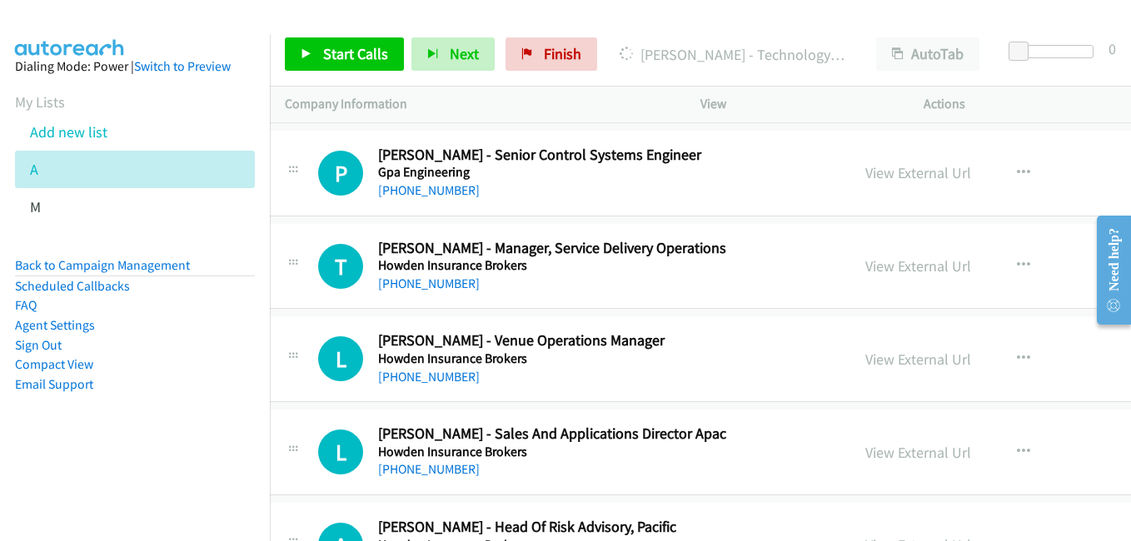
scroll to position [3831, 17]
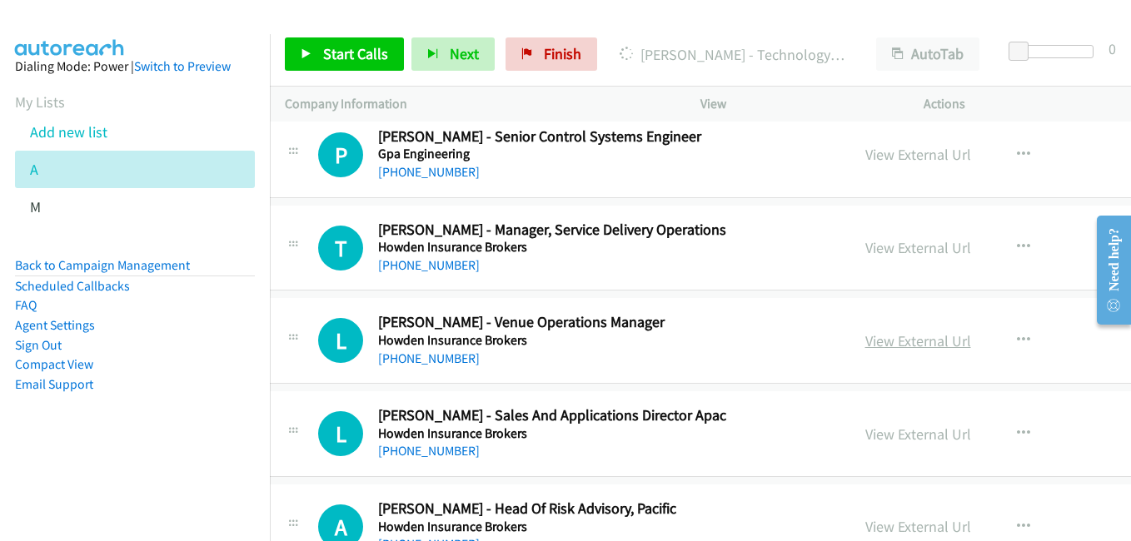
click at [878, 339] on link "View External Url" at bounding box center [918, 340] width 106 height 19
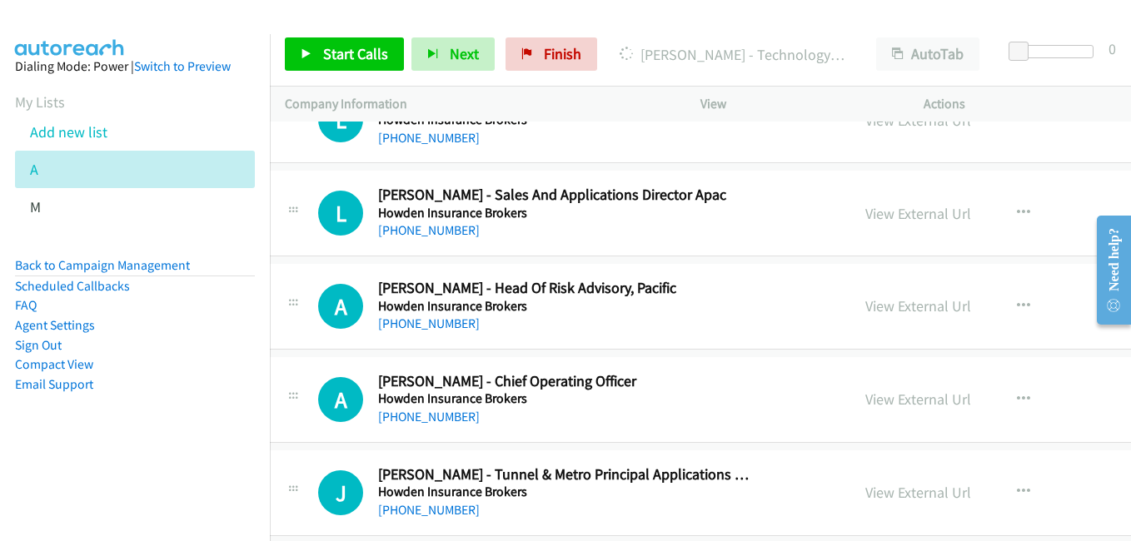
scroll to position [4081, 17]
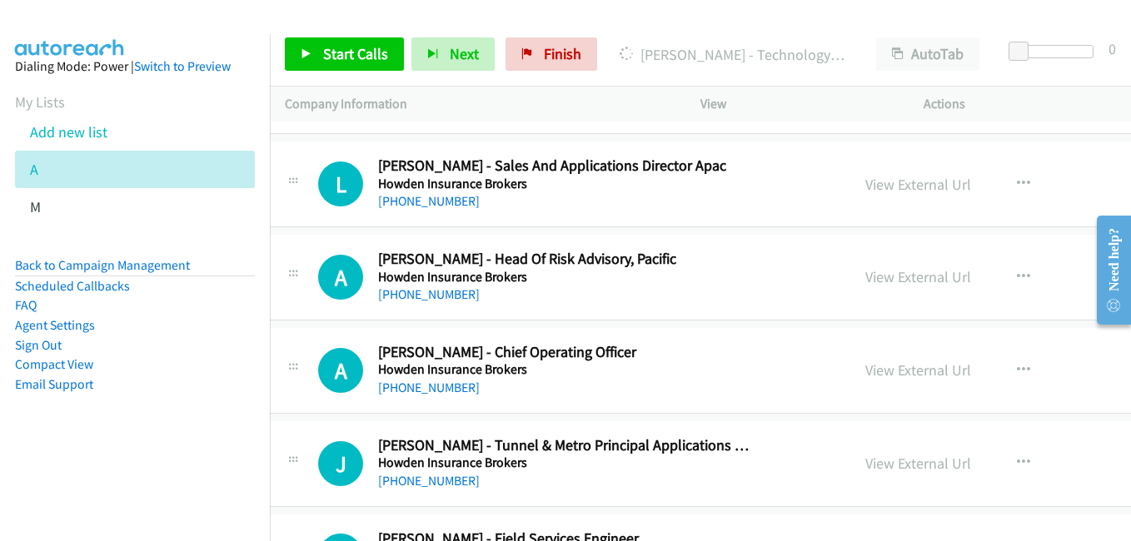
drag, startPoint x: 831, startPoint y: 375, endPoint x: 771, endPoint y: 178, distance: 205.5
click at [865, 375] on link "View External Url" at bounding box center [918, 370] width 106 height 19
